Goal: Find specific page/section: Find specific page/section

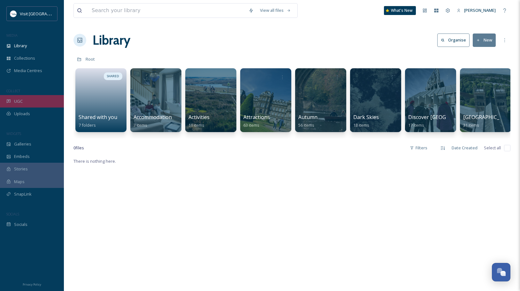
click at [33, 98] on div "UGC" at bounding box center [32, 101] width 64 height 12
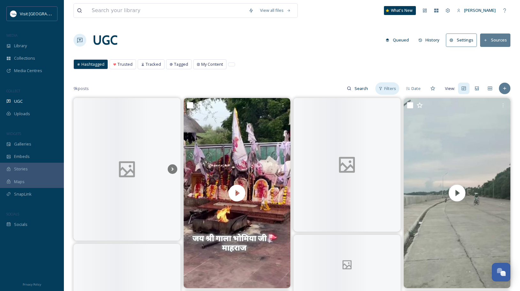
click at [391, 86] on span "Filters" at bounding box center [390, 89] width 12 height 6
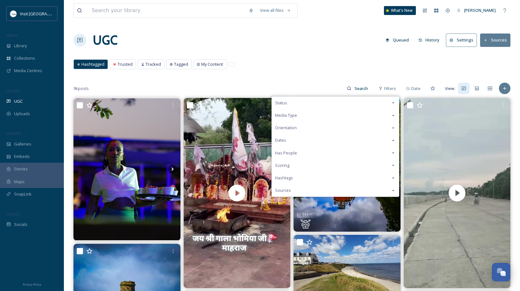
click at [304, 141] on div "Dates" at bounding box center [335, 140] width 127 height 12
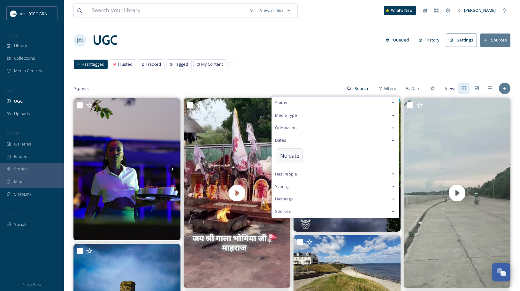
click at [299, 158] on span "No date" at bounding box center [289, 156] width 19 height 8
select select "7"
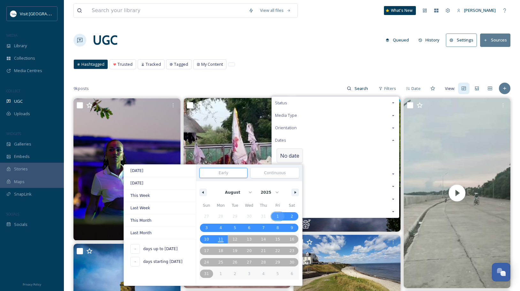
click at [274, 216] on span "1" at bounding box center [278, 216] width 14 height 8
type input "[DATE]"
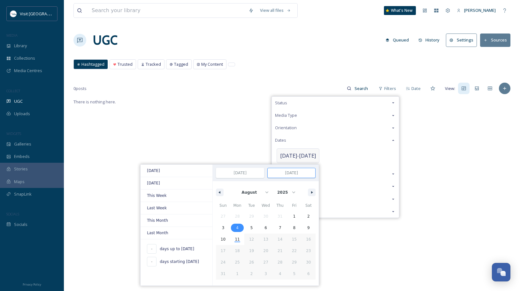
click at [234, 228] on span "4" at bounding box center [237, 228] width 14 height 8
type input "[DATE]"
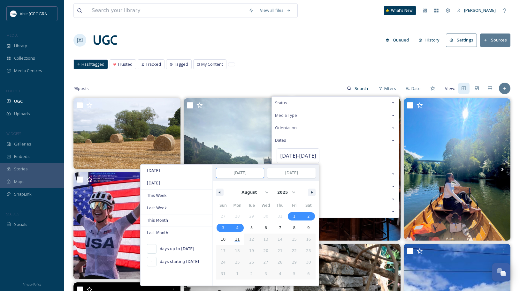
click at [273, 66] on div "Hashtagged Trusted Tracked Tagged My Content Hashtagged Trusted Tracked Tagged …" at bounding box center [291, 65] width 437 height 13
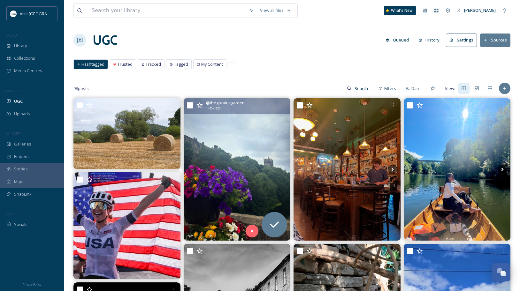
scroll to position [32, 0]
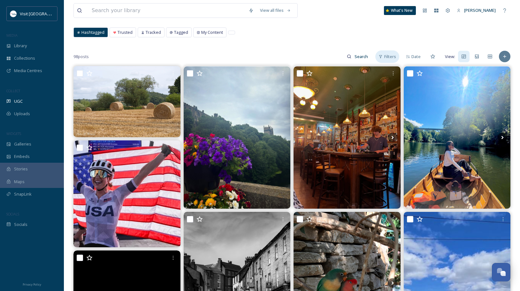
click at [390, 57] on span "Filters" at bounding box center [390, 57] width 12 height 6
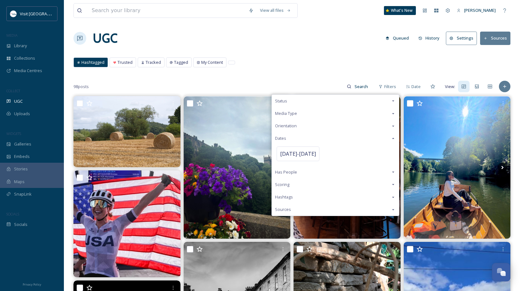
scroll to position [0, 0]
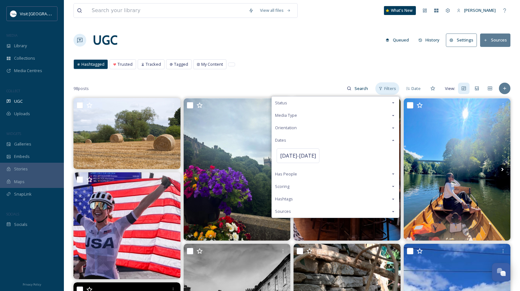
click at [384, 86] on div "Filters" at bounding box center [387, 88] width 24 height 12
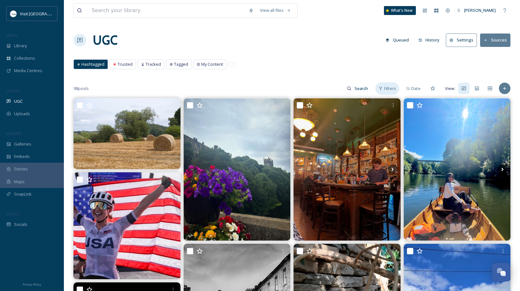
click at [399, 89] on div "Filters" at bounding box center [387, 88] width 24 height 12
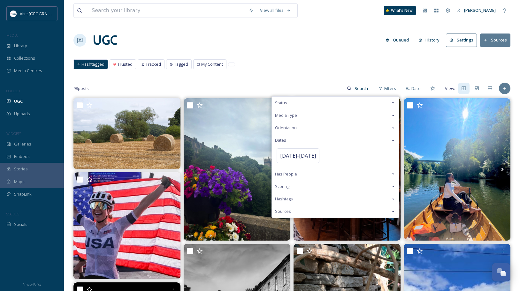
click at [296, 201] on div "Hashtags" at bounding box center [335, 199] width 127 height 12
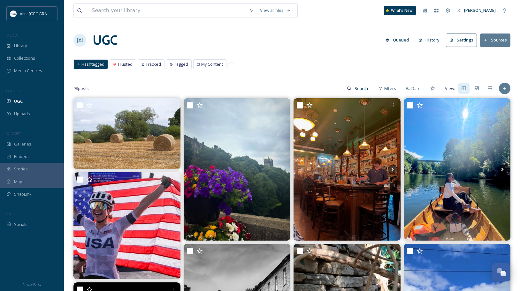
drag, startPoint x: 318, startPoint y: 29, endPoint x: 232, endPoint y: 18, distance: 86.3
